Goal: Information Seeking & Learning: Learn about a topic

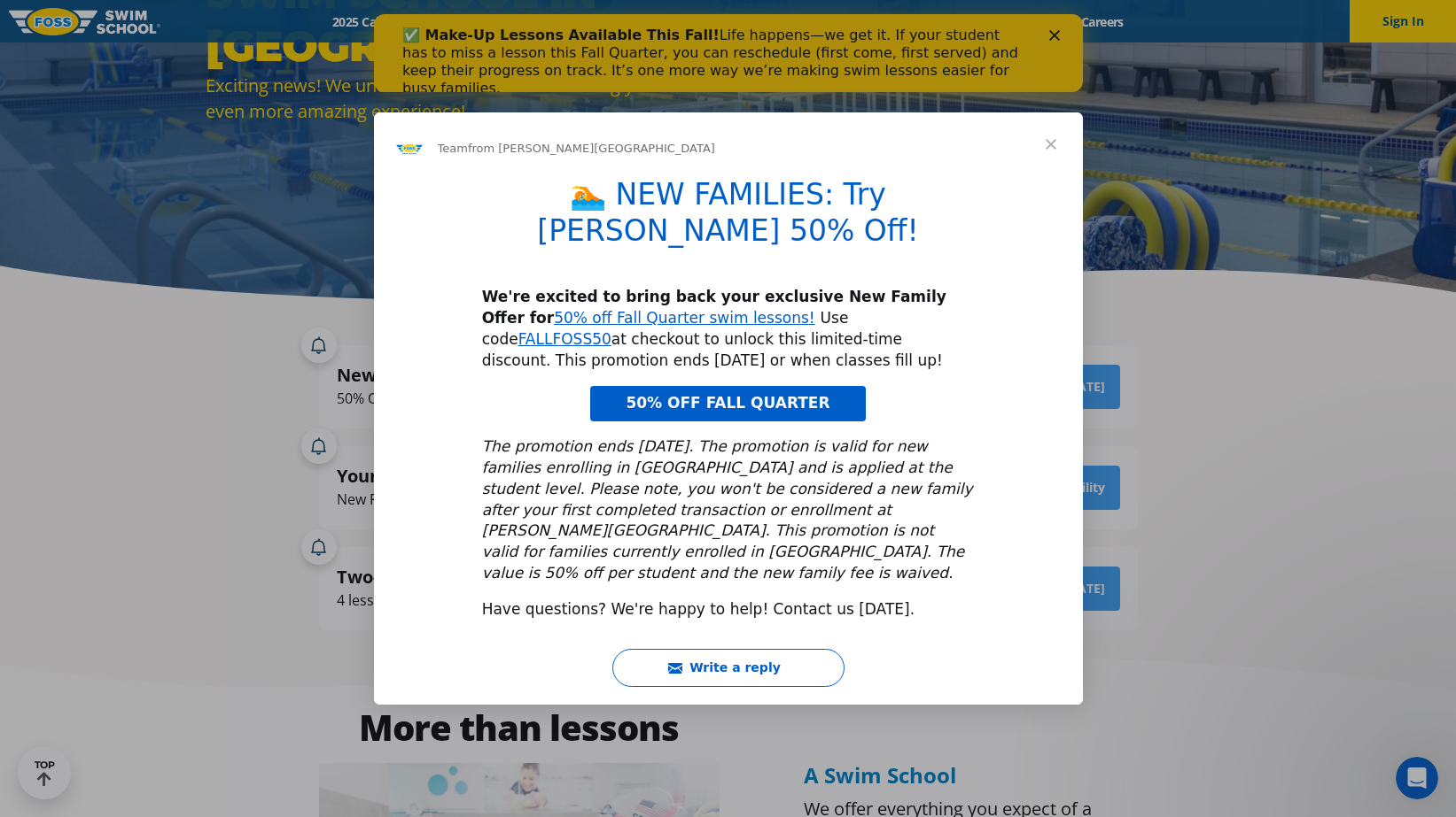
click at [1052, 172] on span "Close" at bounding box center [1050, 143] width 63 height 63
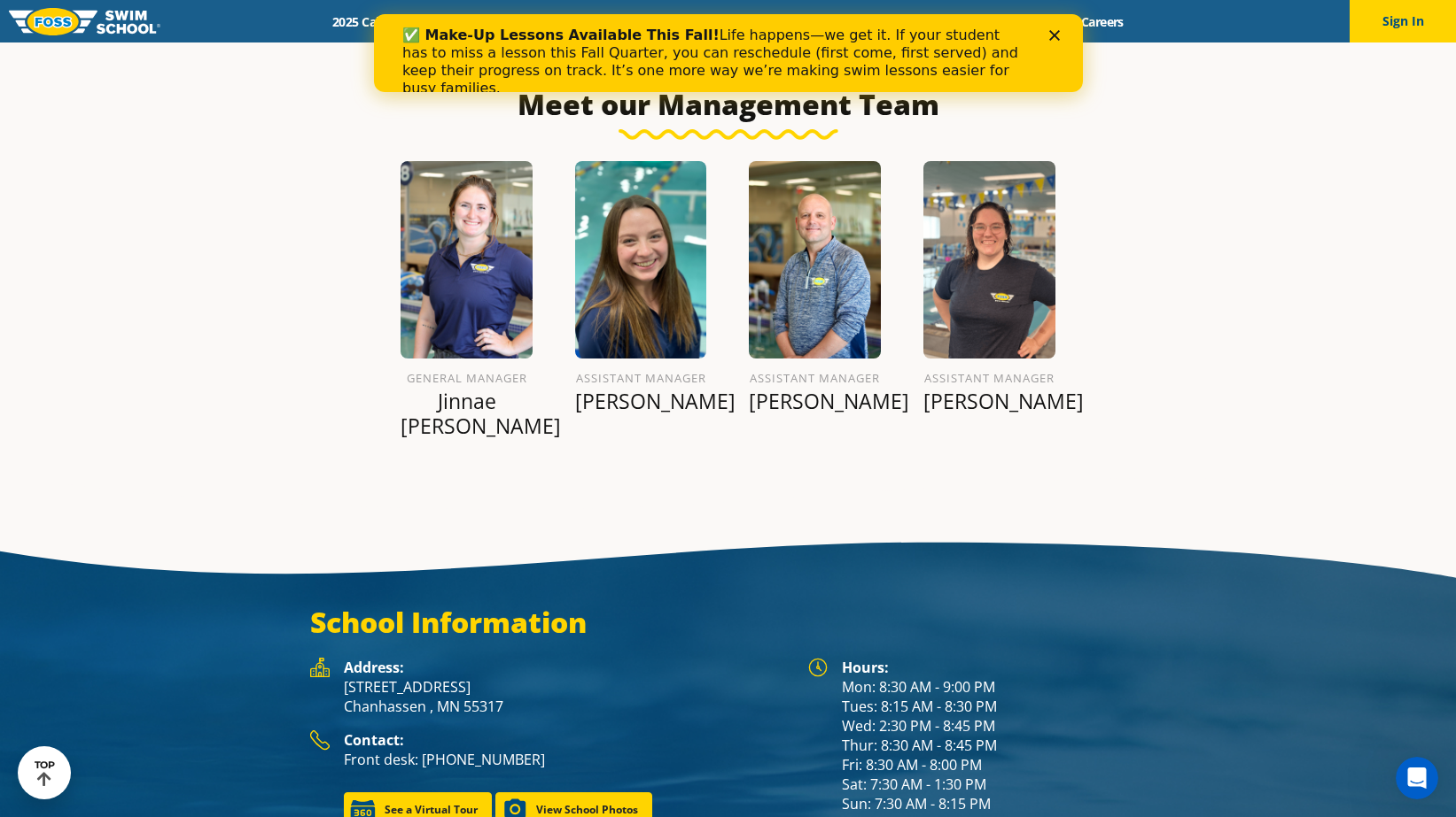
scroll to position [2085, 0]
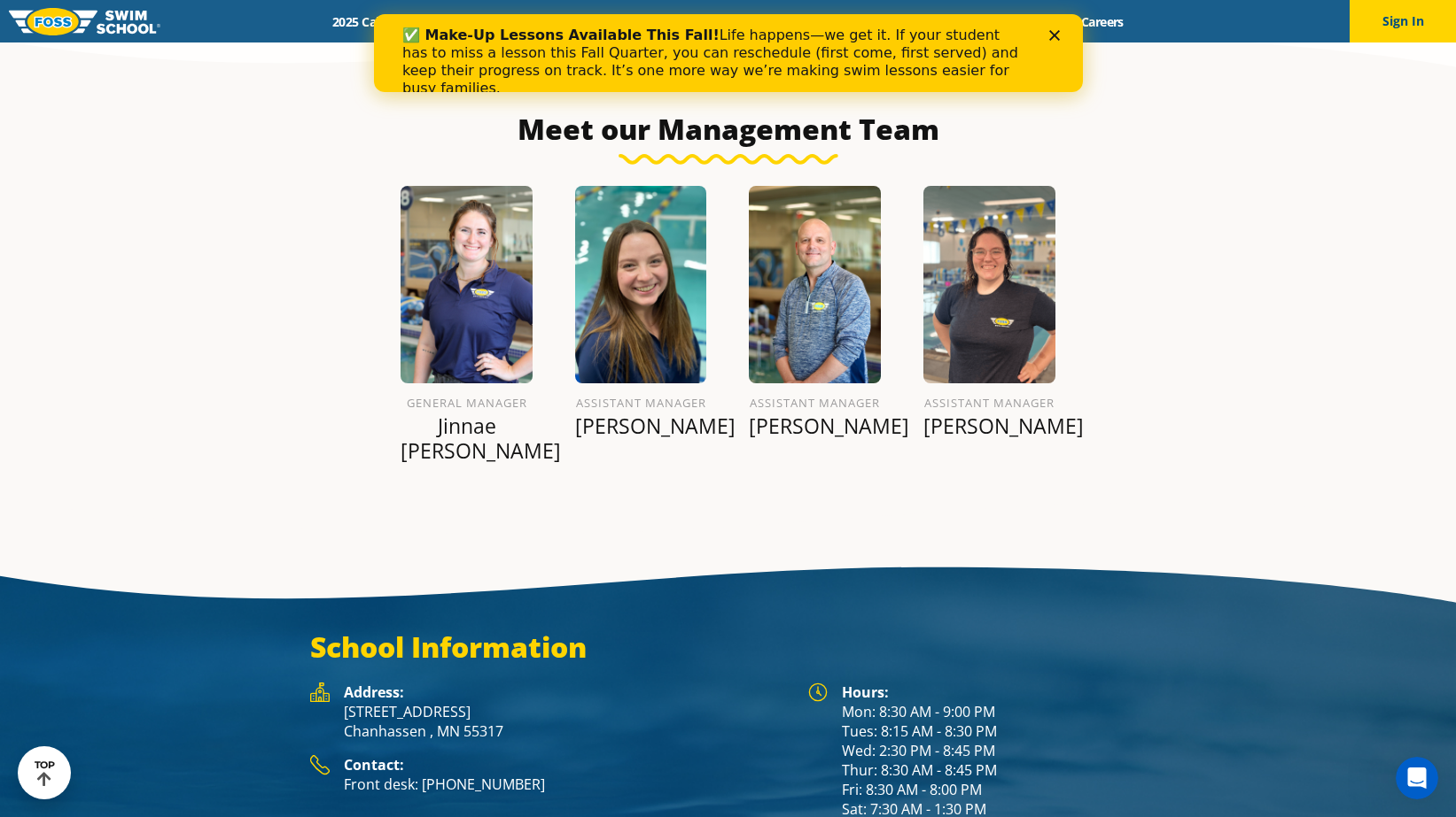
click at [1051, 28] on div "✅ Make-Up Lessons Available This Fall! Life happens—we get it. If your student …" at bounding box center [728, 62] width 652 height 82
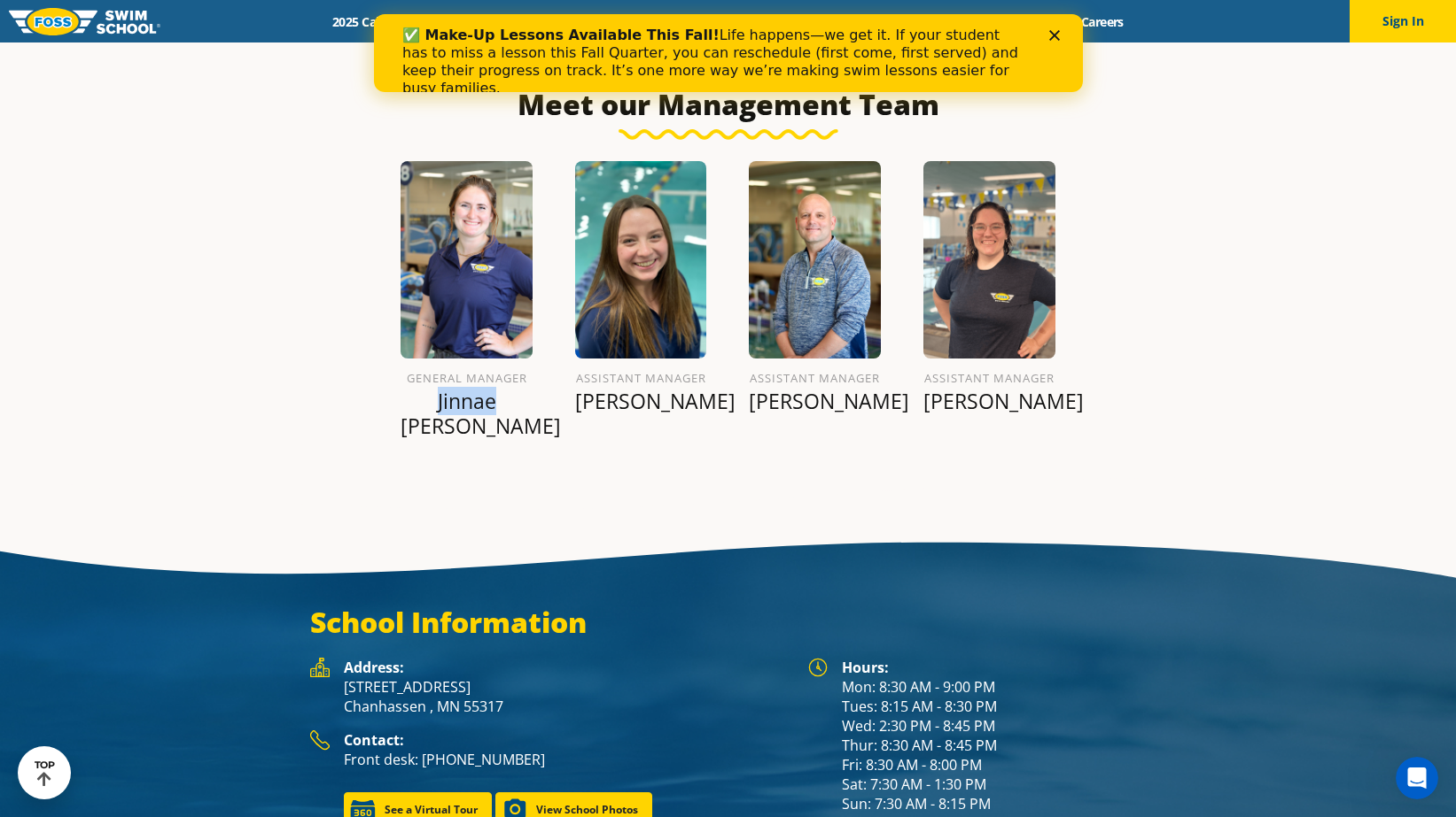
drag, startPoint x: 424, startPoint y: 375, endPoint x: 479, endPoint y: 378, distance: 55.1
click at [479, 389] on p "Jinnae [PERSON_NAME]" at bounding box center [466, 413] width 132 height 50
copy p "Jinnae"
drag, startPoint x: 942, startPoint y: 375, endPoint x: 1012, endPoint y: 376, distance: 70.0
click at [1012, 389] on p "[PERSON_NAME]" at bounding box center [989, 401] width 132 height 24
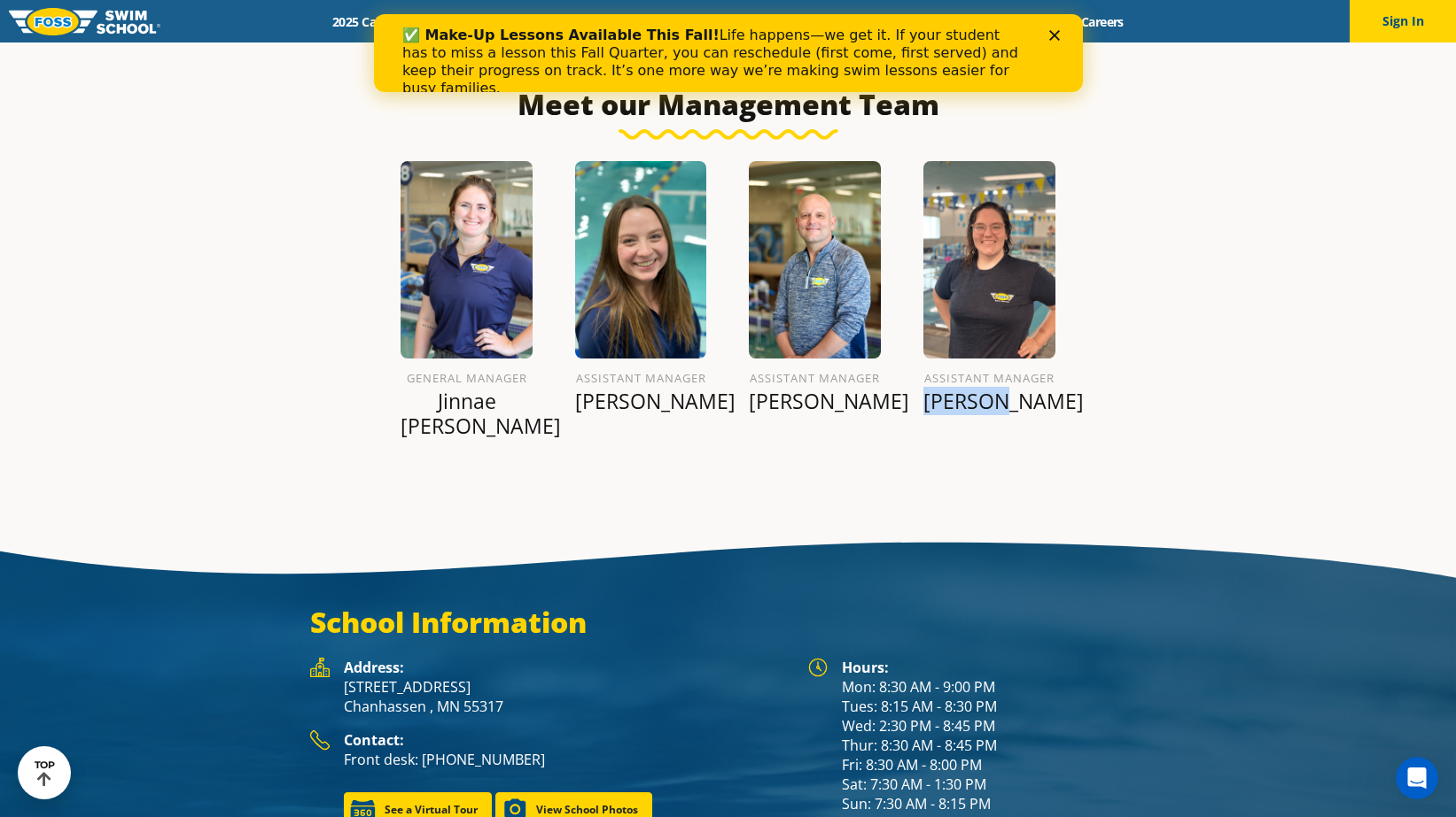
copy p "[PERSON_NAME]"
click at [361, 526] on section "School Information Hours: Mon: 8:30 AM - 9:00 PM Tues: 8:15 AM - 8:30 PM Wed: 2…" at bounding box center [728, 717] width 1456 height 380
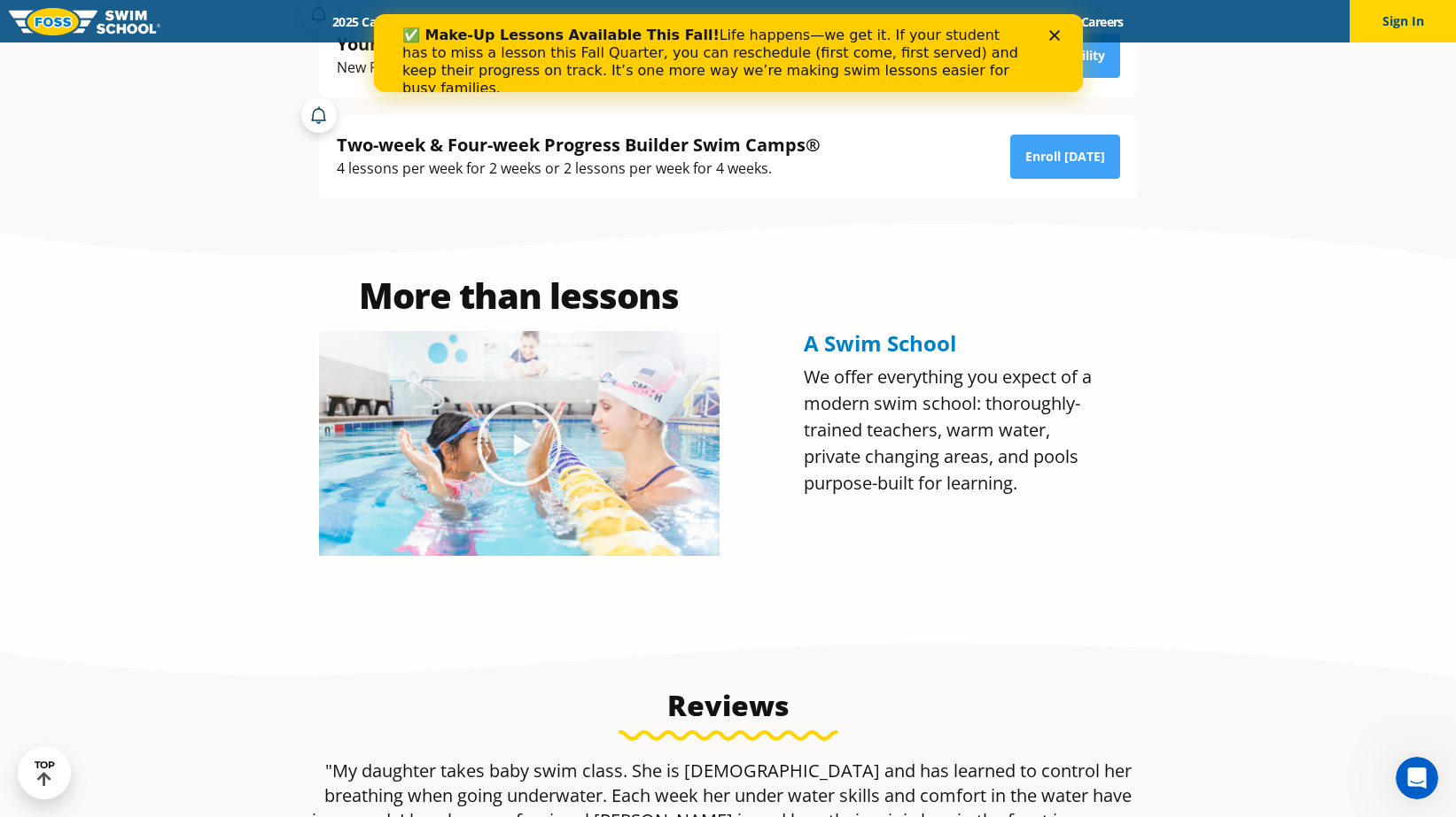
scroll to position [679, 0]
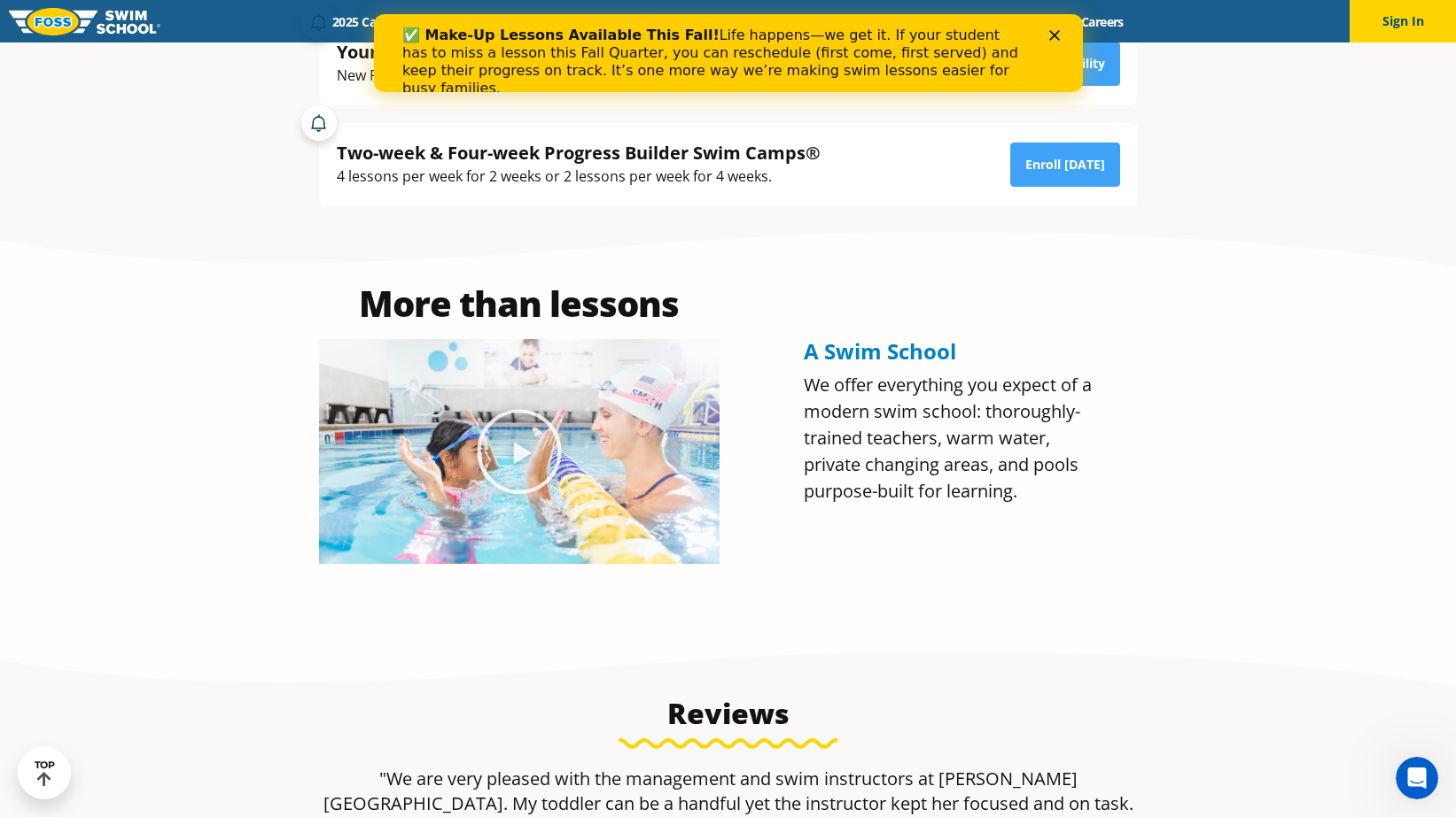
click at [1048, 33] on icon "Close" at bounding box center [1053, 35] width 11 height 11
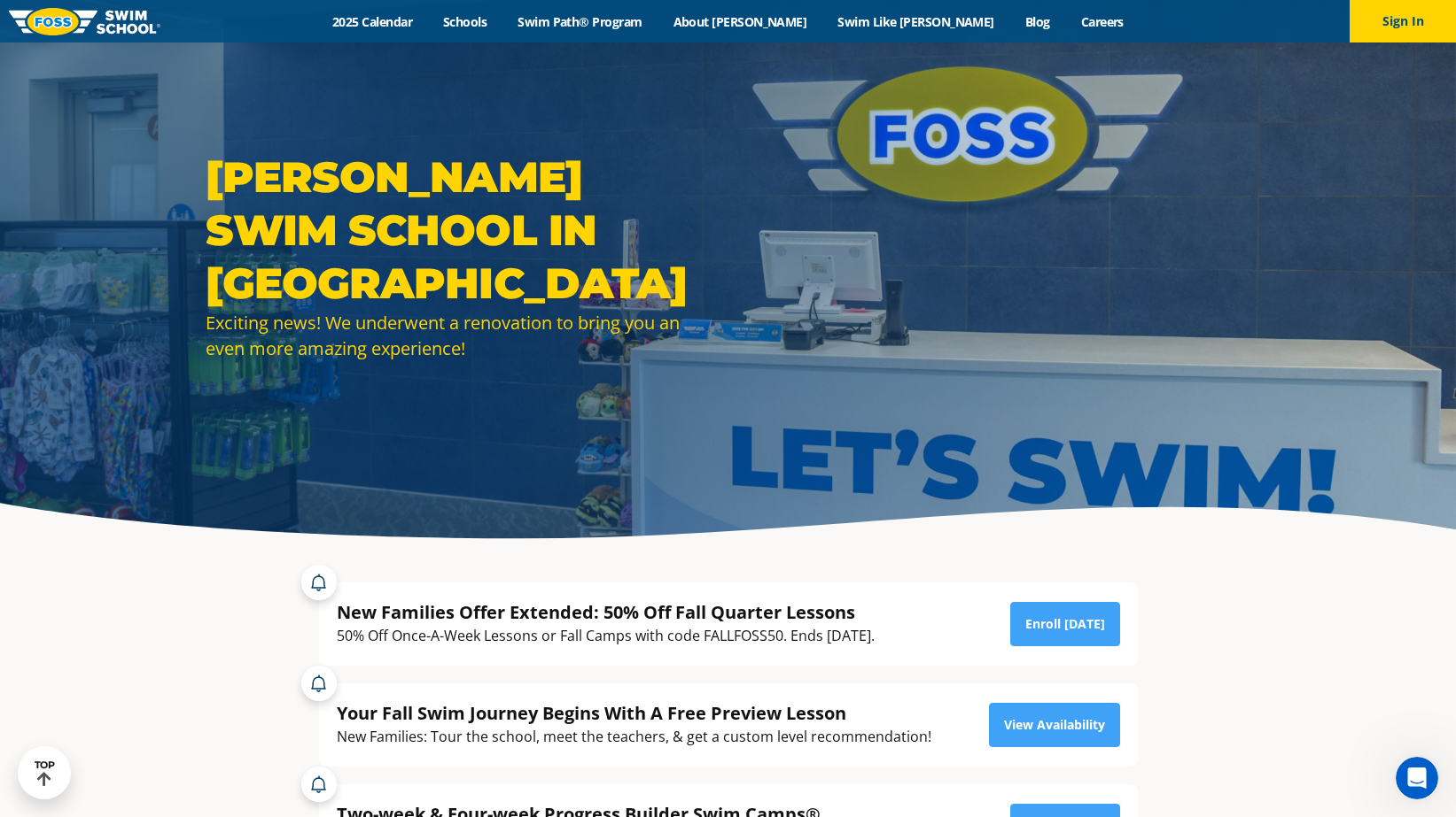
scroll to position [0, 0]
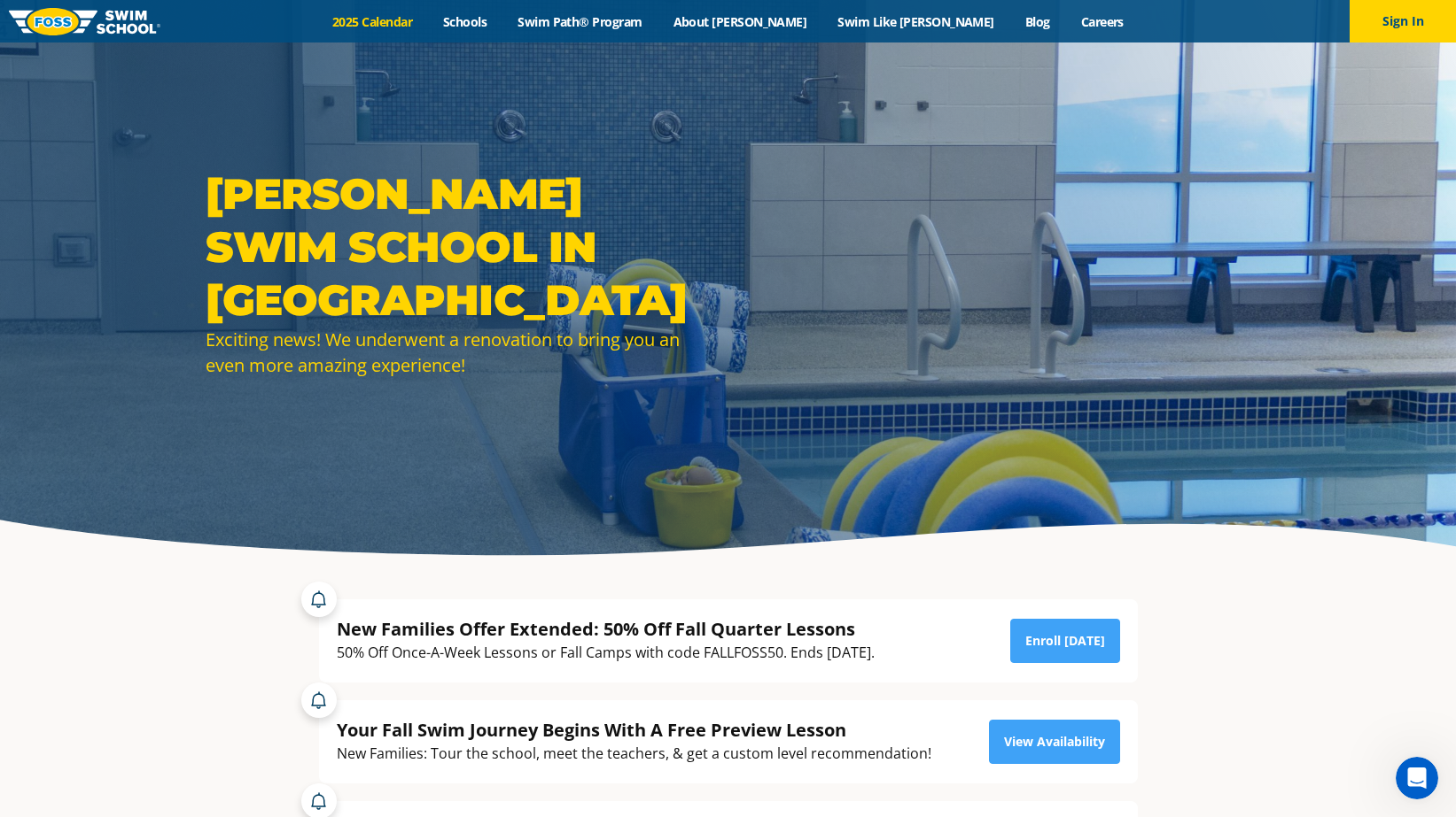
click at [428, 19] on link "2025 Calendar" at bounding box center [373, 21] width 111 height 17
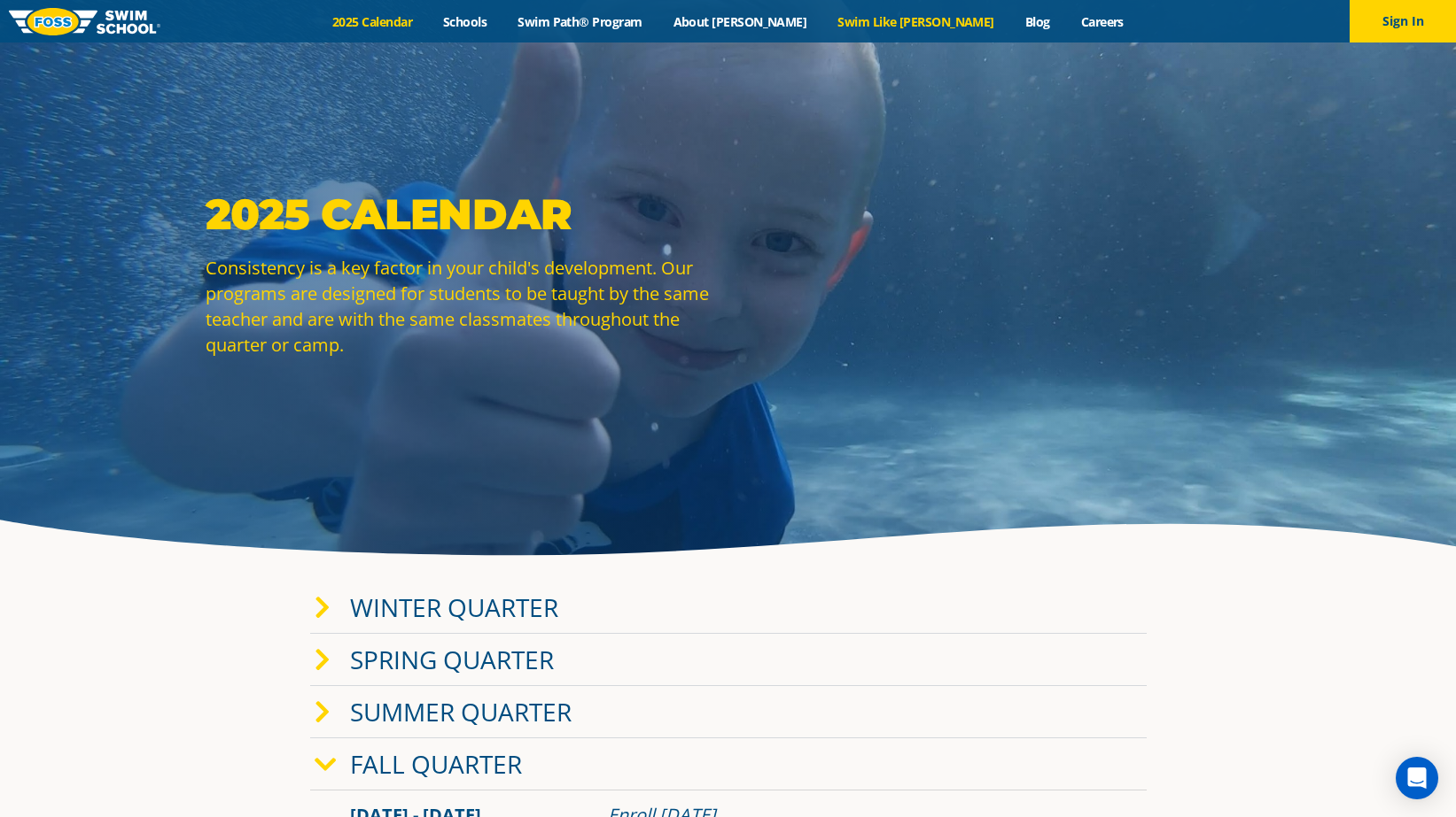
click at [902, 19] on link "Swim Like [PERSON_NAME]" at bounding box center [916, 21] width 188 height 17
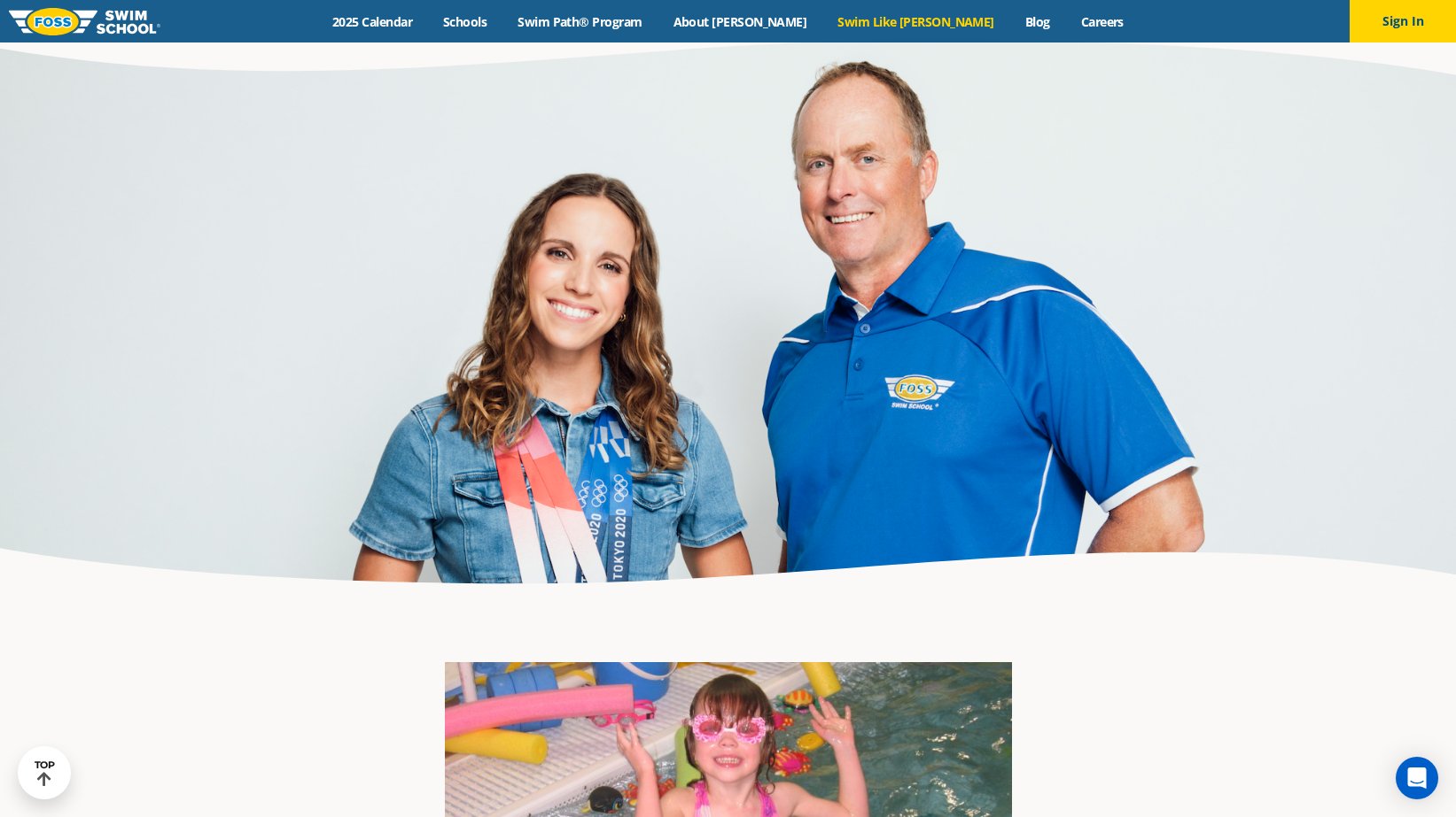
scroll to position [1930, 0]
